Goal: Transaction & Acquisition: Purchase product/service

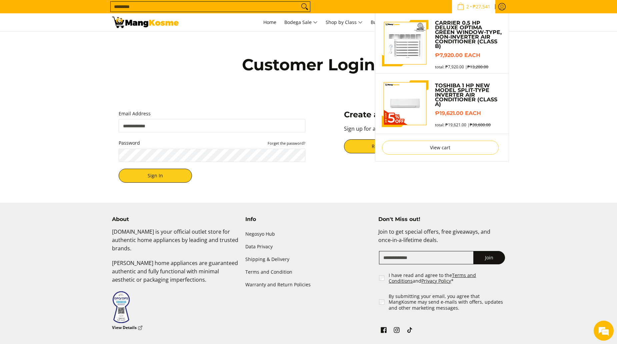
click at [483, 5] on span "₱27,541" at bounding box center [481, 6] width 20 height 5
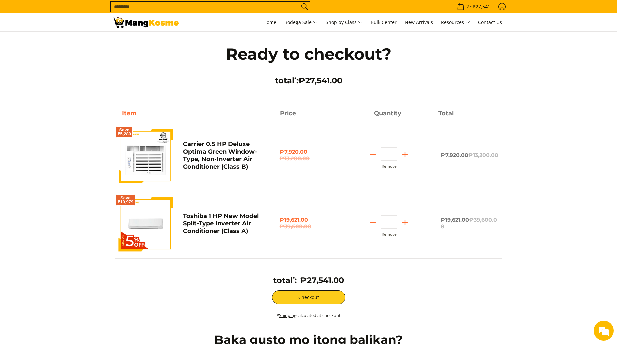
click at [155, 222] on img at bounding box center [146, 224] width 54 height 54
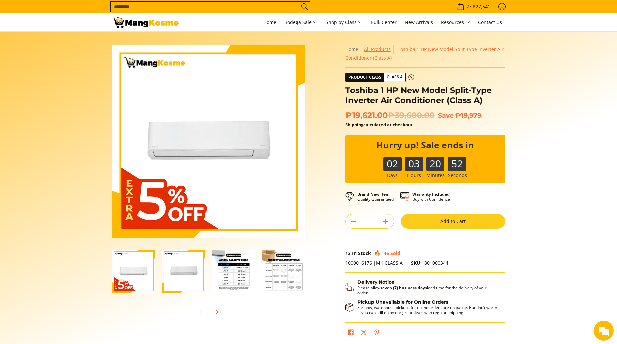
click at [376, 52] on link "All Products" at bounding box center [377, 49] width 27 height 6
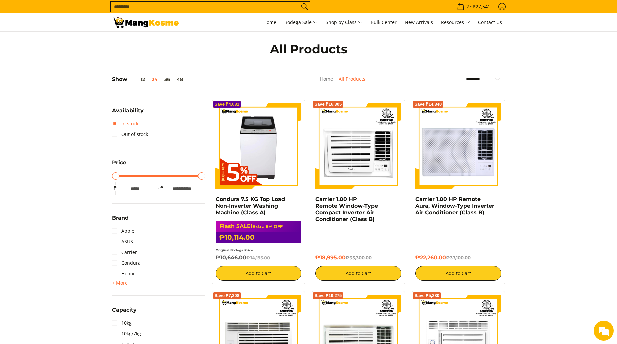
click at [116, 124] on link "In stock" at bounding box center [125, 123] width 26 height 11
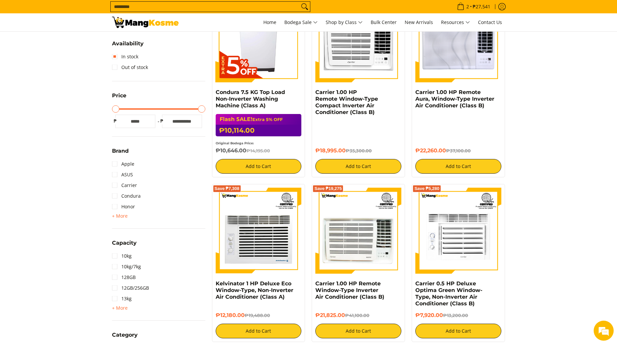
scroll to position [240, 0]
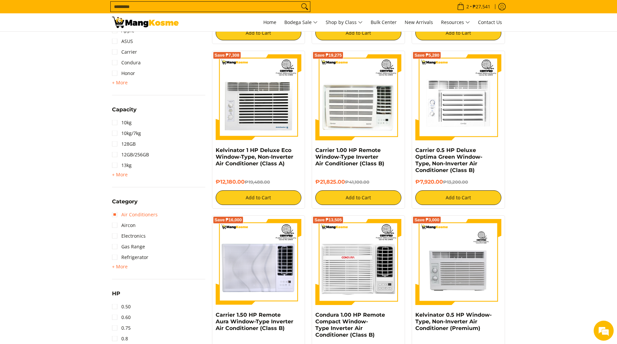
click at [117, 212] on link "Air Conditioners" at bounding box center [135, 214] width 46 height 11
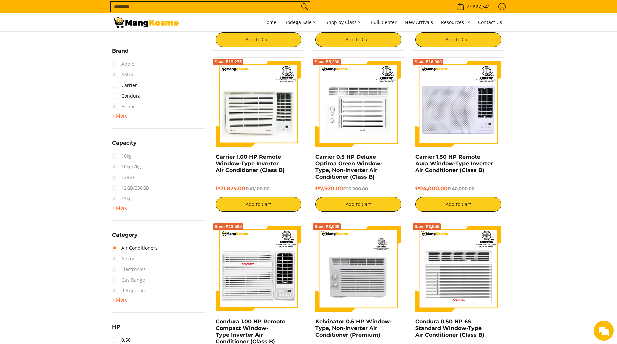
scroll to position [40, 0]
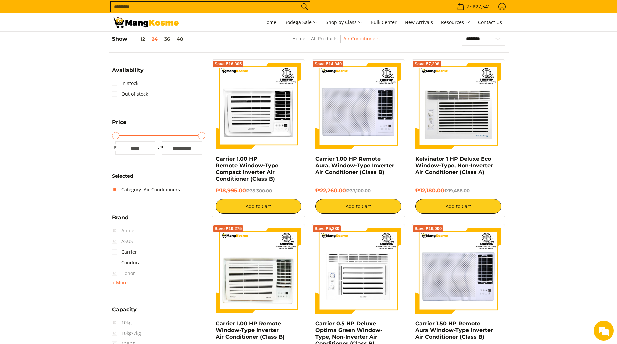
click at [159, 24] on img at bounding box center [145, 22] width 67 height 11
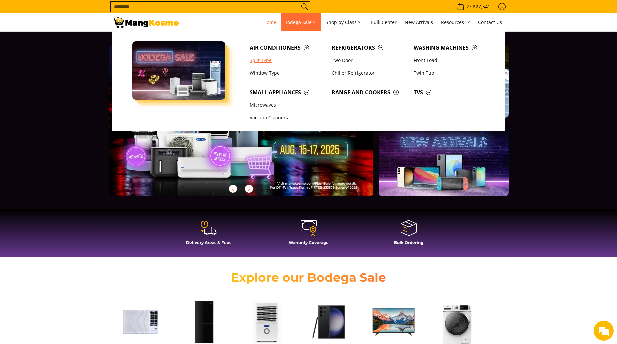
click at [261, 62] on link "Split Type" at bounding box center [287, 60] width 82 height 13
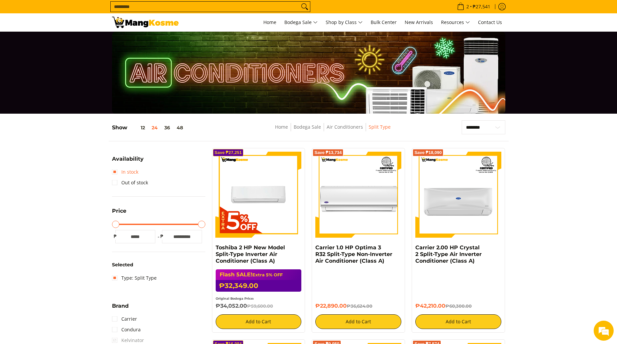
click at [116, 173] on link "In stock" at bounding box center [125, 172] width 26 height 11
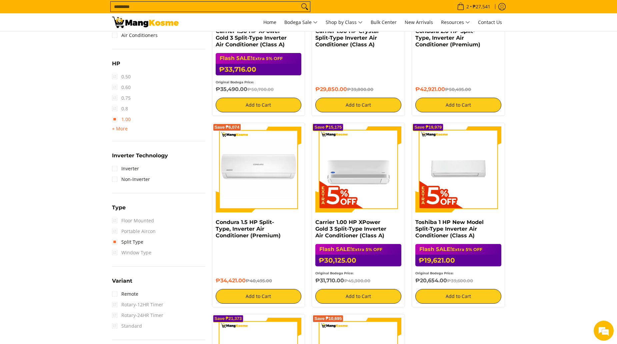
scroll to position [421, 0]
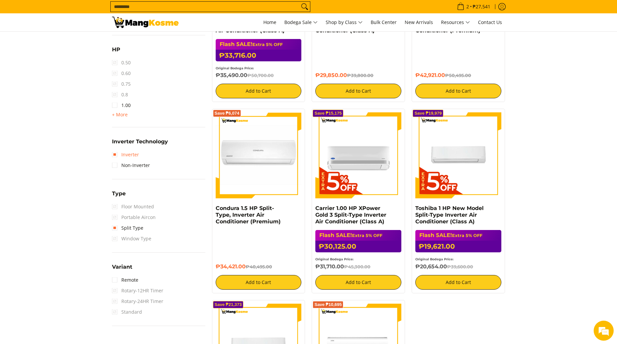
click at [116, 154] on link "Inverter" at bounding box center [125, 154] width 27 height 11
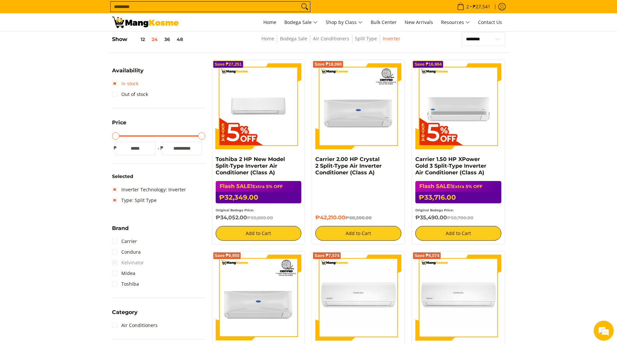
click at [116, 83] on link "In stock" at bounding box center [125, 83] width 26 height 11
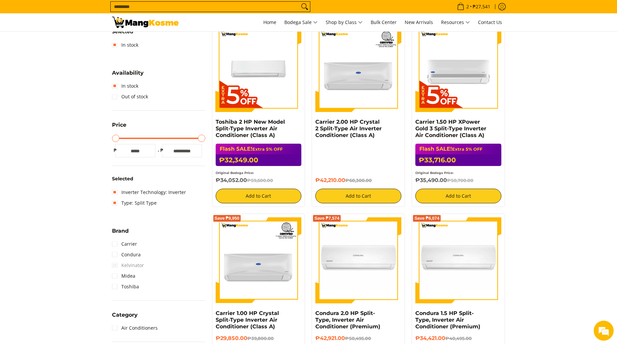
scroll to position [255, 0]
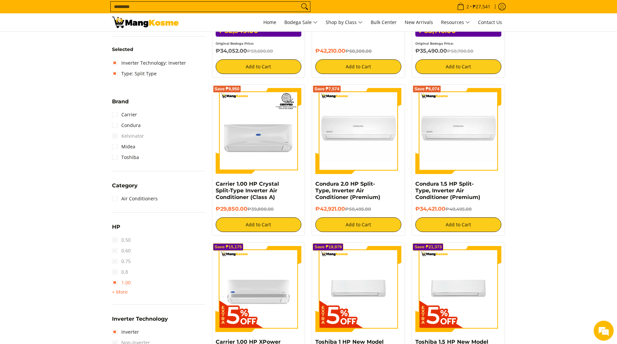
click at [114, 283] on link "1.00" at bounding box center [121, 282] width 19 height 11
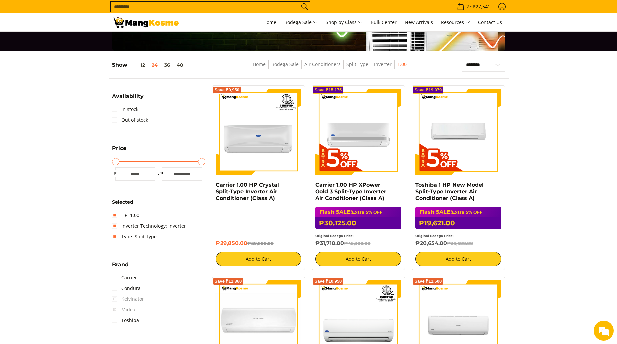
scroll to position [67, 0]
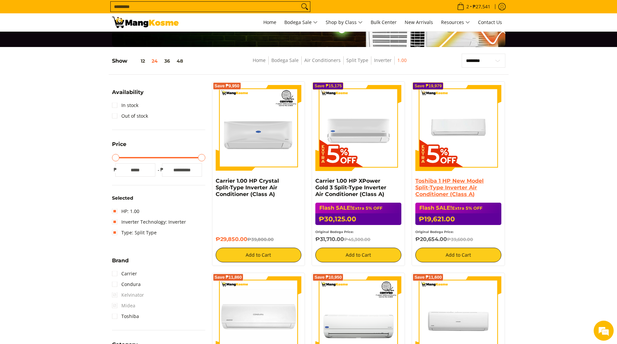
click at [444, 180] on link "Toshiba 1 HP New Model Split-Type Inverter Air Conditioner (Class A)" at bounding box center [449, 188] width 68 height 20
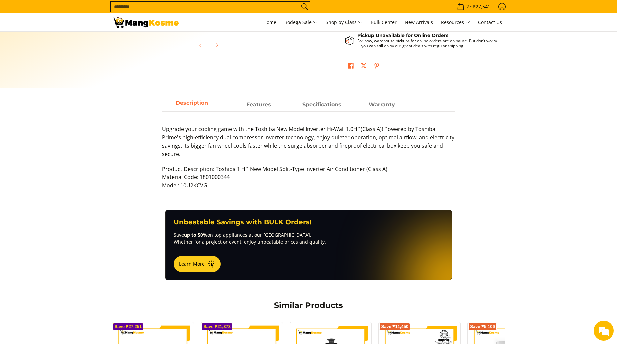
scroll to position [100, 0]
